Goal: Navigation & Orientation: Find specific page/section

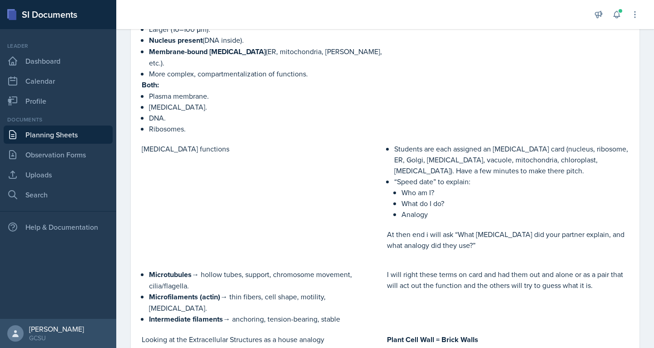
scroll to position [281, 0]
click at [5, 179] on link "Uploads" at bounding box center [58, 174] width 109 height 18
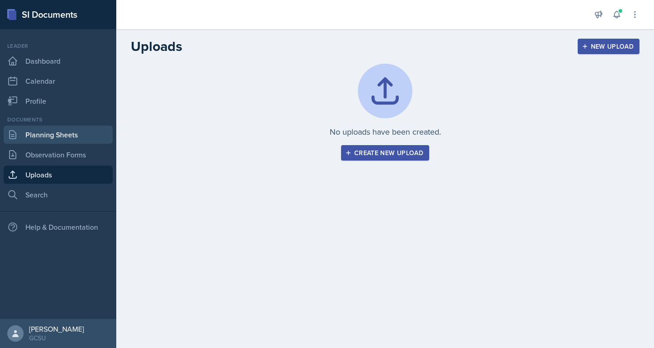
click at [24, 129] on link "Planning Sheets" at bounding box center [58, 134] width 109 height 18
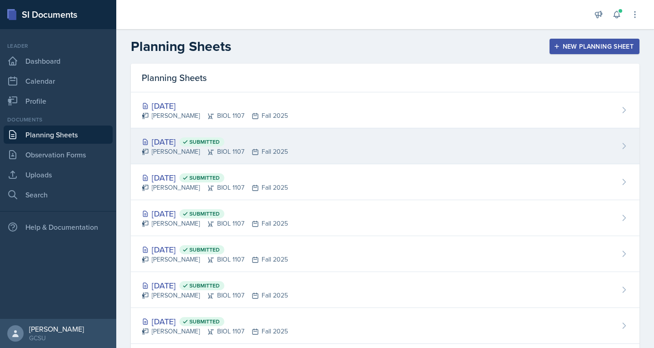
click at [211, 149] on div "[PERSON_NAME] BIOL 1107 Fall 2025" at bounding box center [215, 152] width 146 height 10
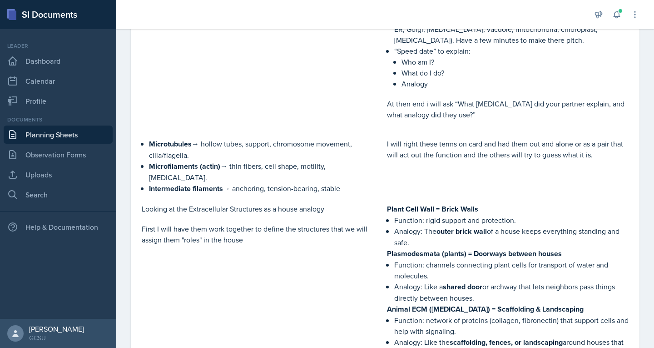
scroll to position [424, 0]
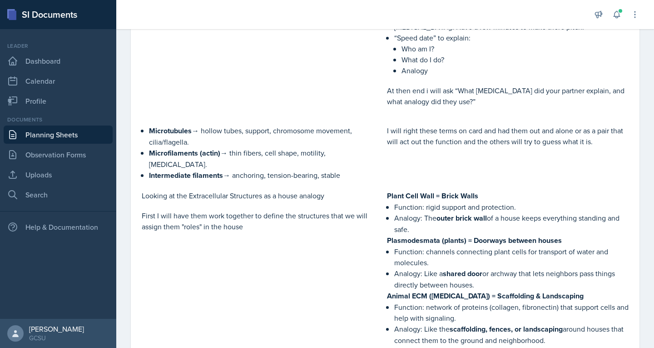
click at [62, 137] on link "Planning Sheets" at bounding box center [58, 134] width 109 height 18
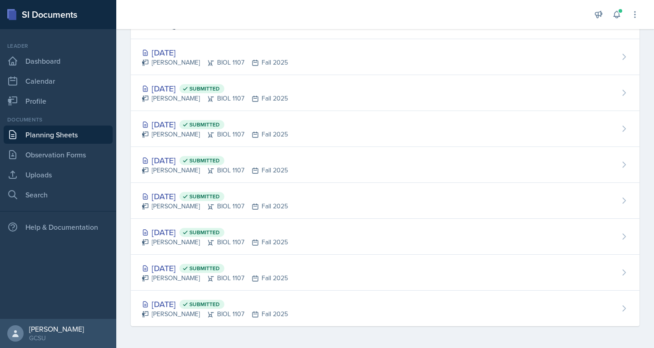
scroll to position [53, 0]
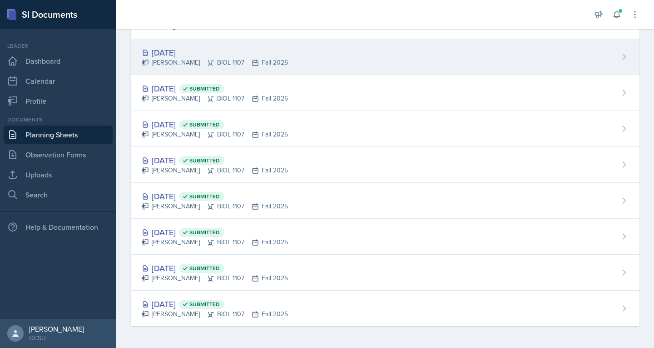
click at [172, 56] on div "[DATE]" at bounding box center [215, 52] width 146 height 12
